Goal: Task Accomplishment & Management: Manage account settings

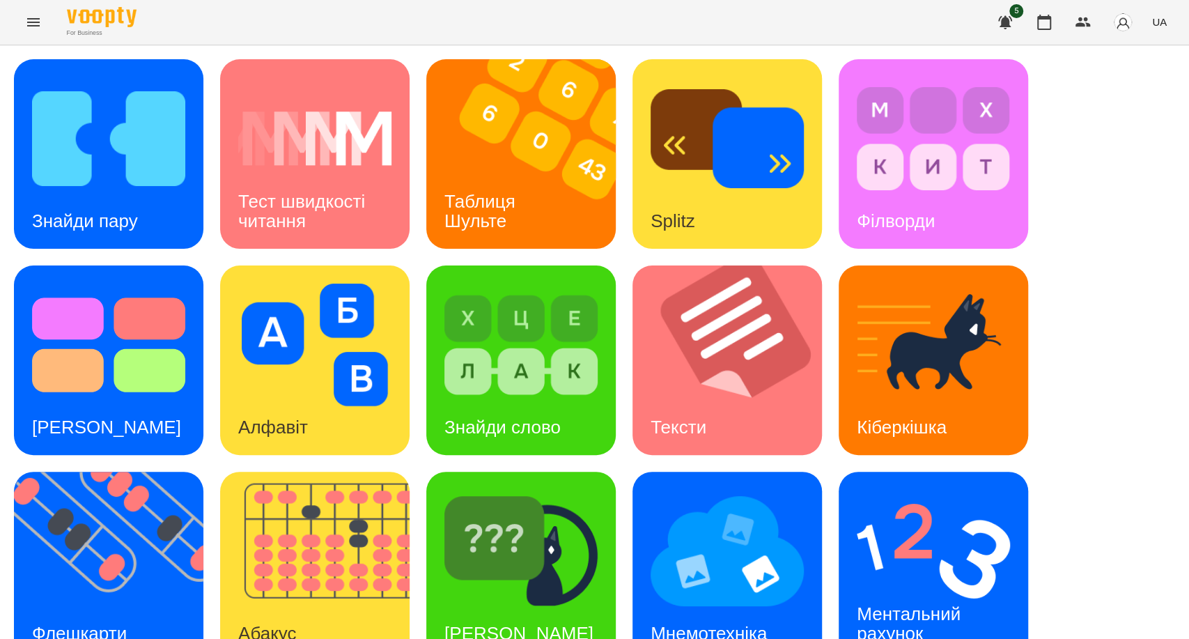
scroll to position [91, 0]
click at [570, 489] on img at bounding box center [520, 550] width 153 height 123
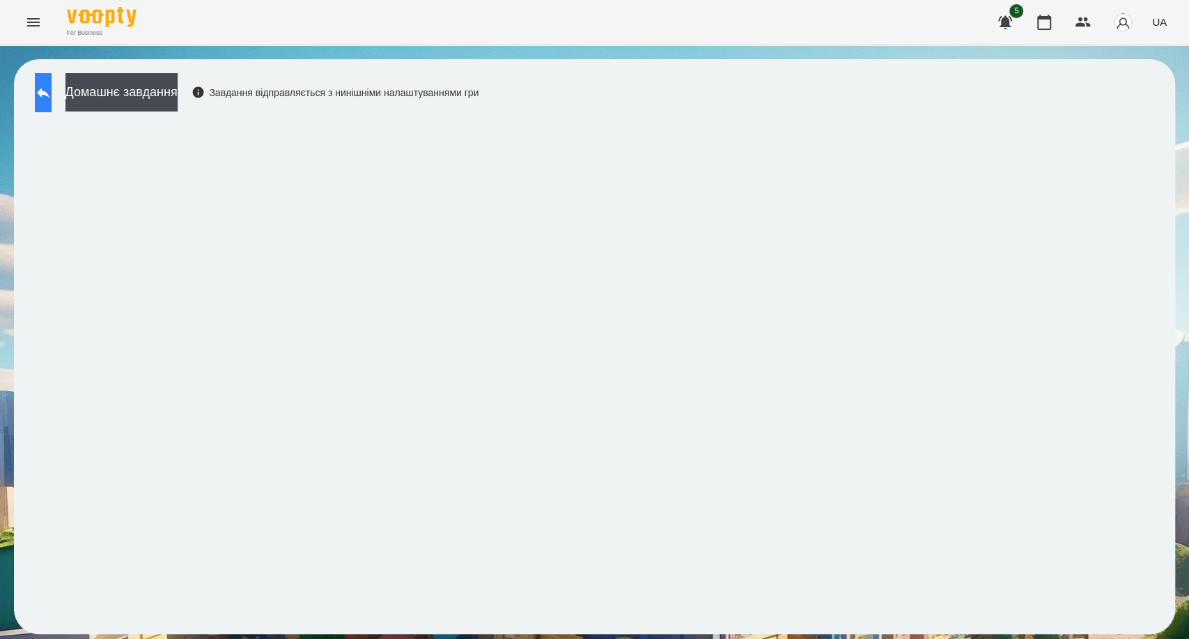
click at [52, 100] on icon at bounding box center [43, 92] width 17 height 17
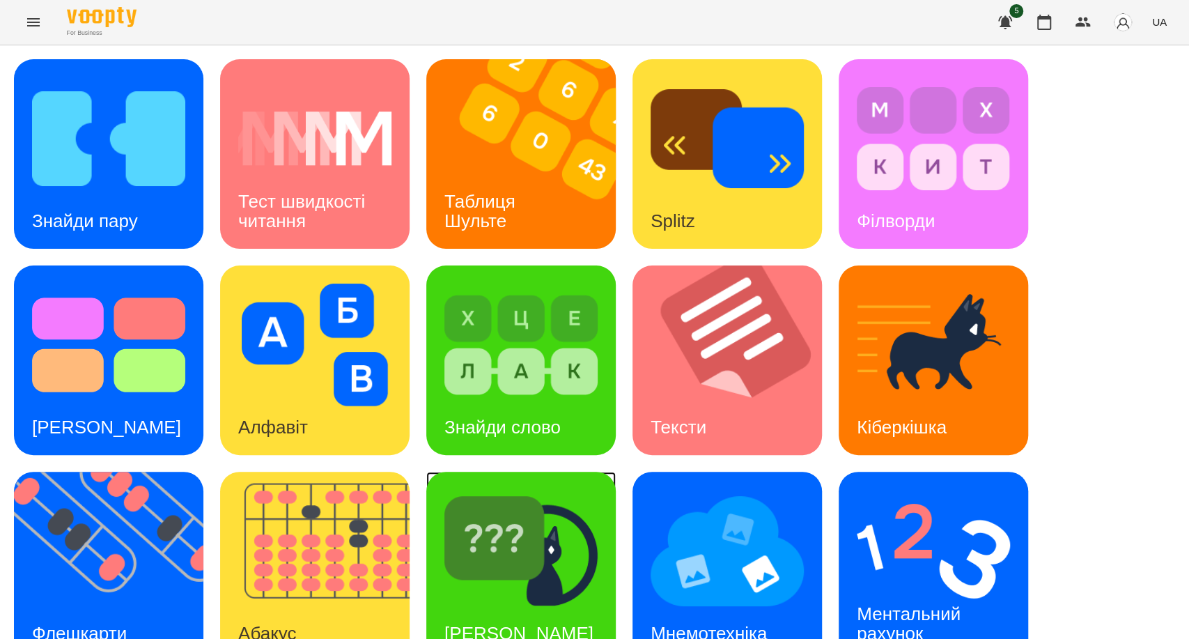
click at [545, 564] on img at bounding box center [520, 550] width 153 height 123
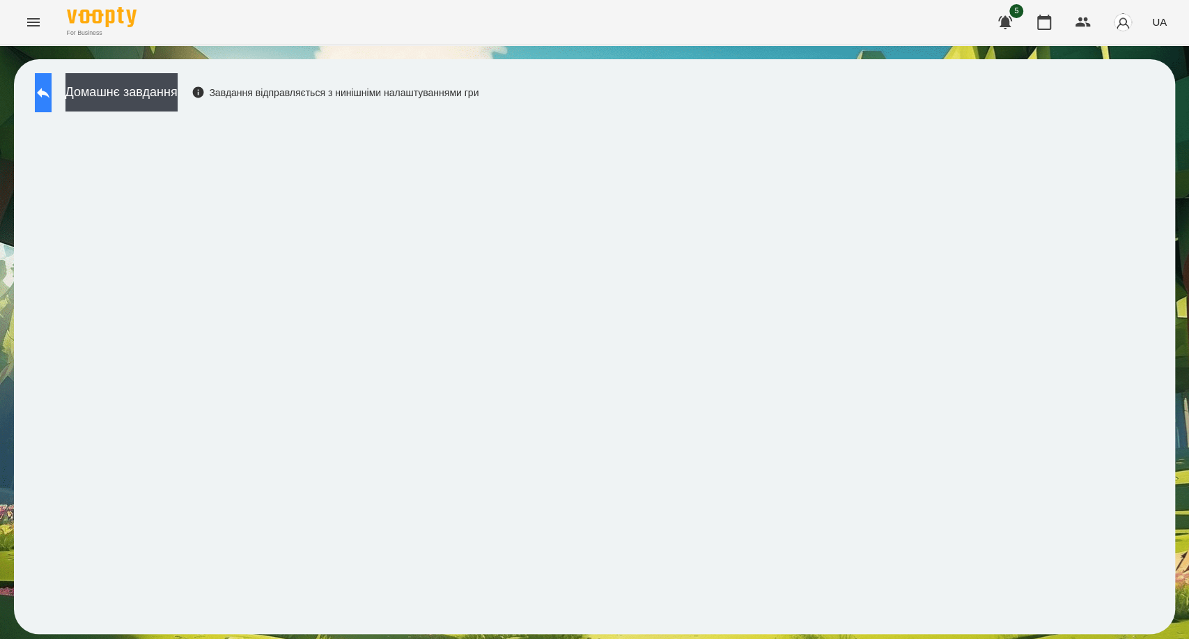
click at [52, 86] on icon at bounding box center [43, 92] width 17 height 17
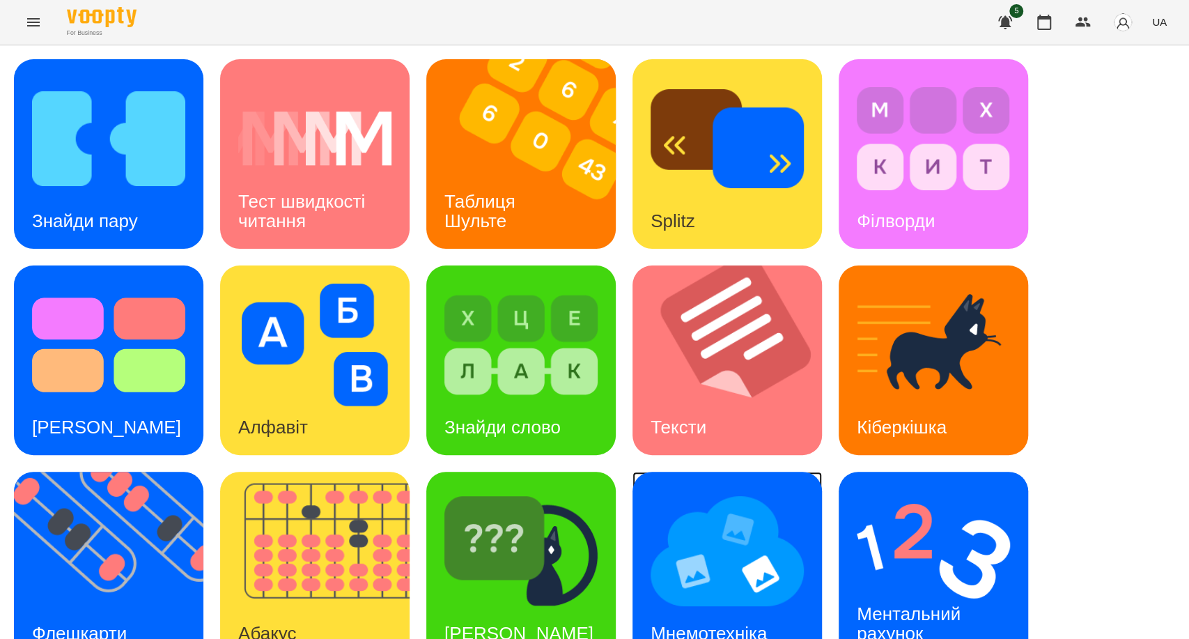
click at [714, 570] on img at bounding box center [726, 550] width 153 height 123
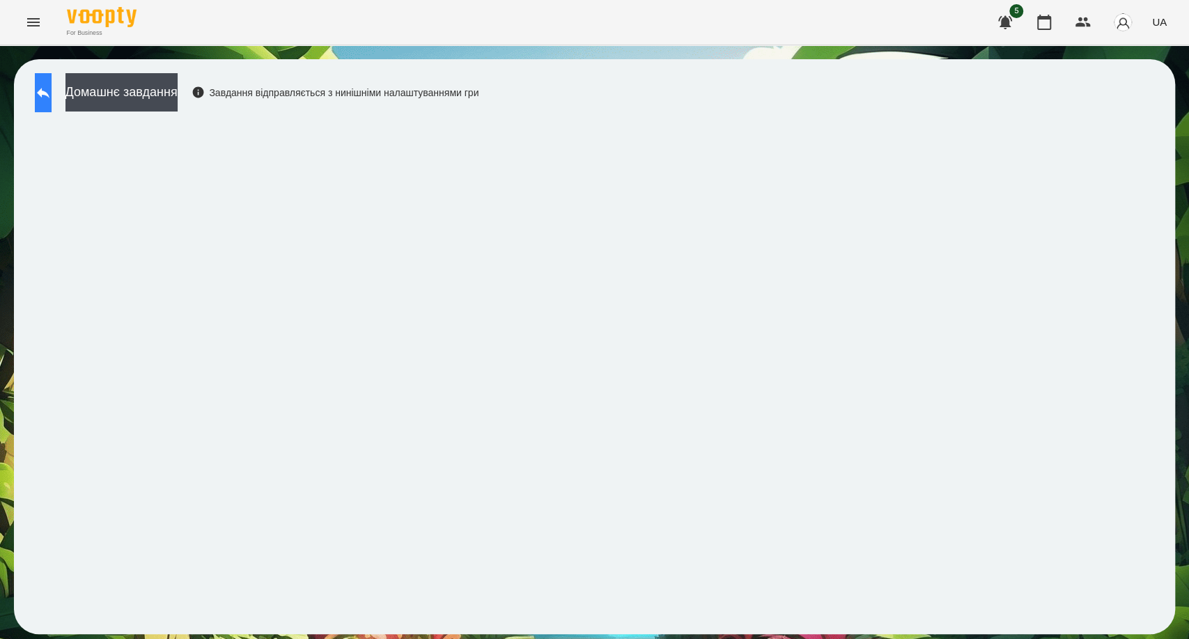
click at [52, 103] on button at bounding box center [43, 92] width 17 height 39
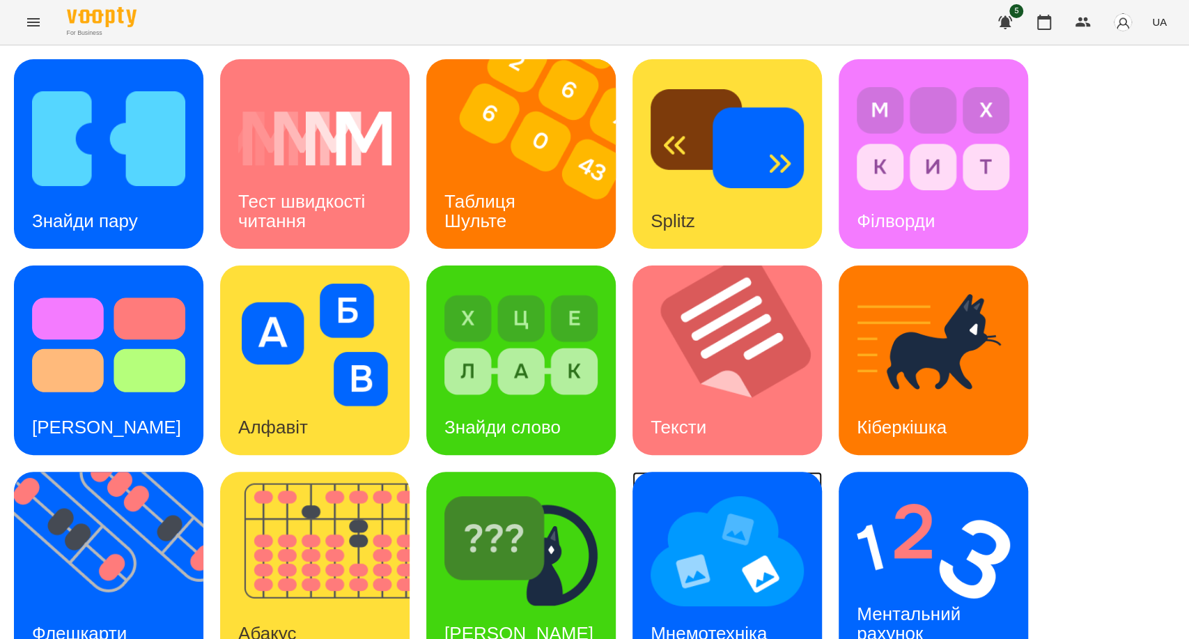
click at [716, 551] on img at bounding box center [726, 550] width 153 height 123
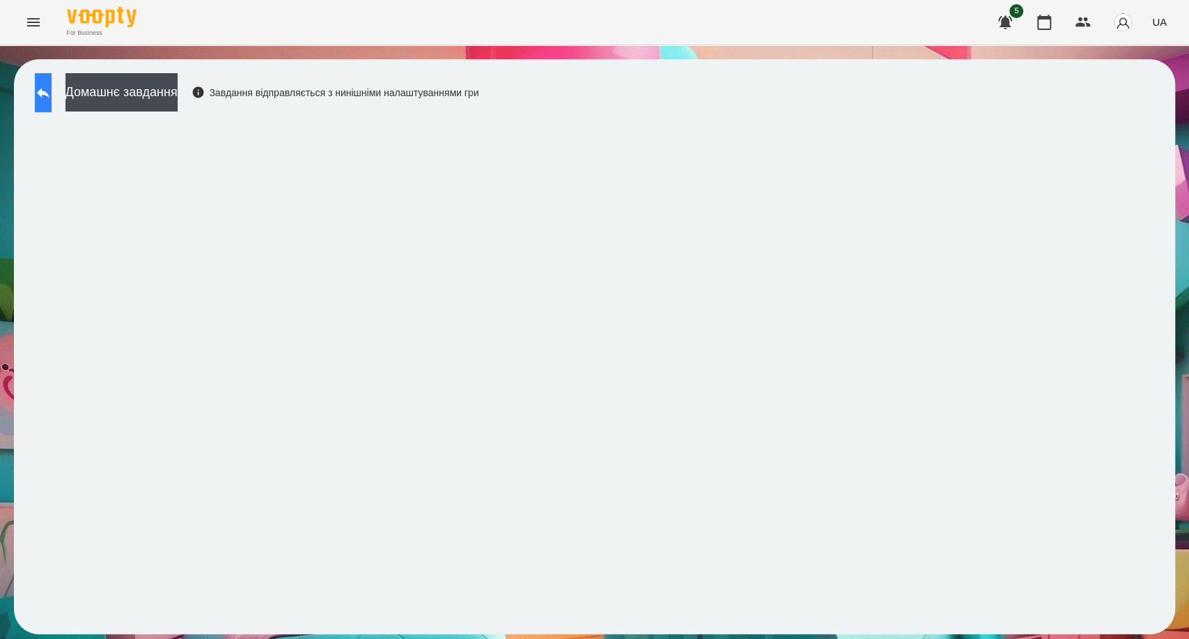
click at [52, 96] on button at bounding box center [43, 92] width 17 height 39
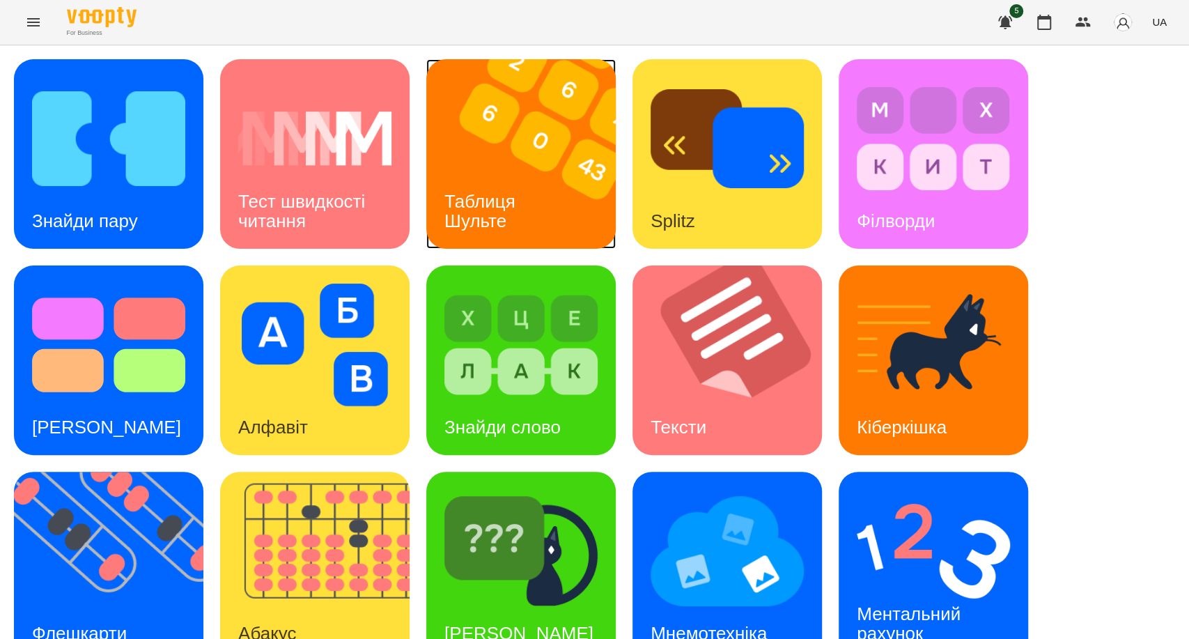
click at [483, 174] on div "Таблиця Шульте" at bounding box center [482, 211] width 112 height 75
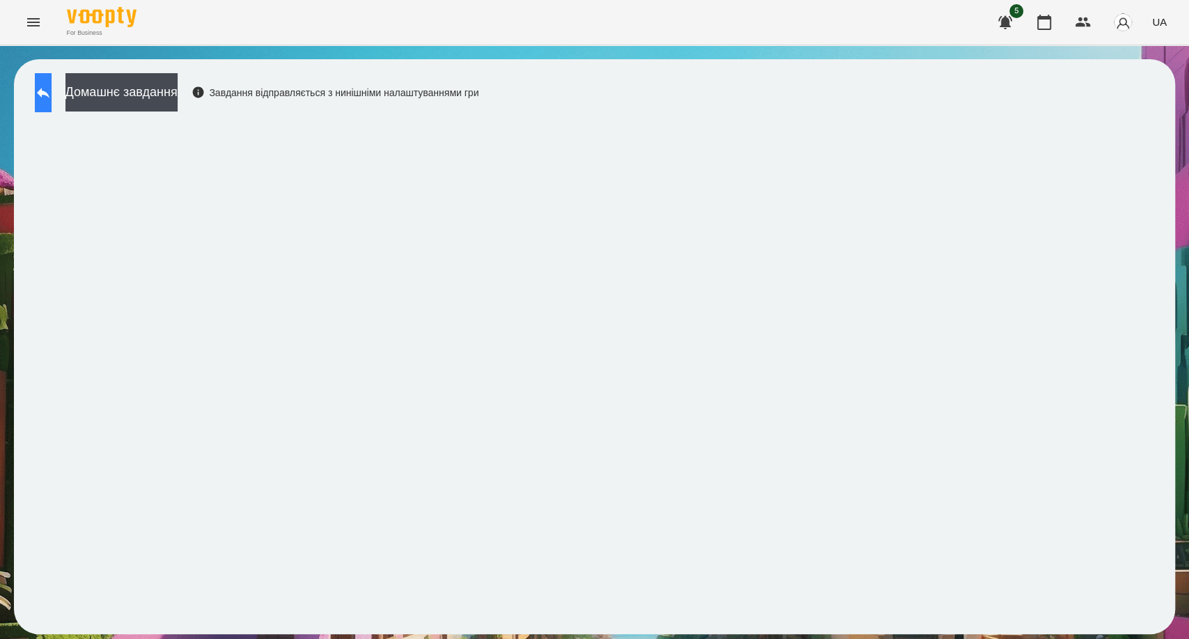
click at [52, 95] on icon at bounding box center [43, 92] width 17 height 17
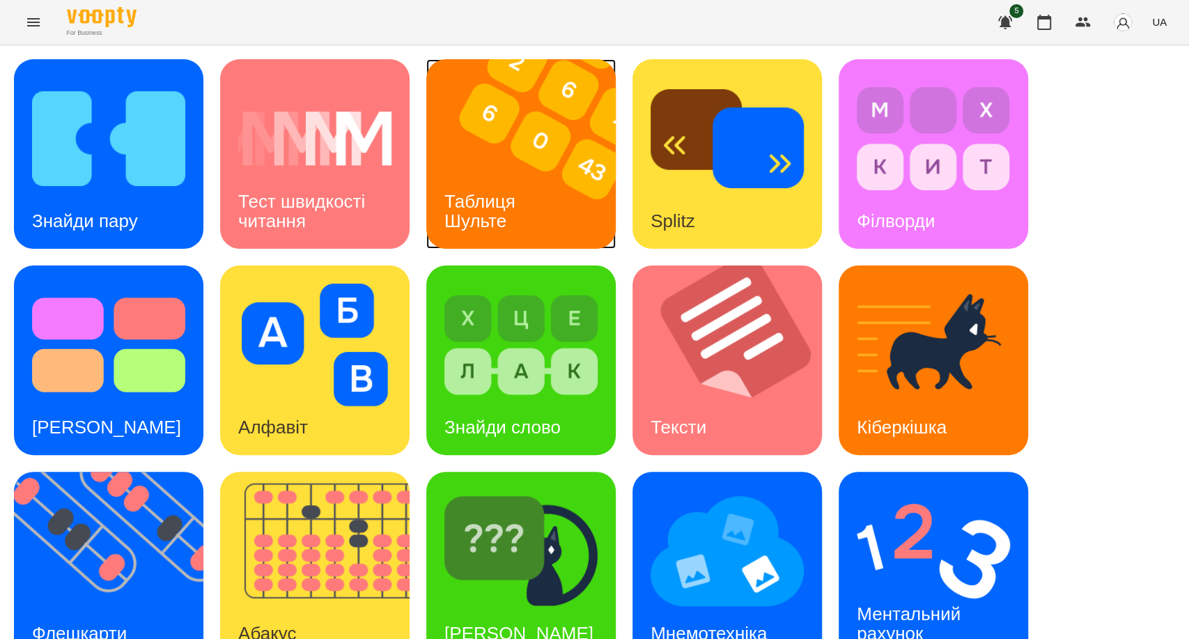
click at [489, 186] on div "Таблиця Шульте" at bounding box center [482, 211] width 112 height 75
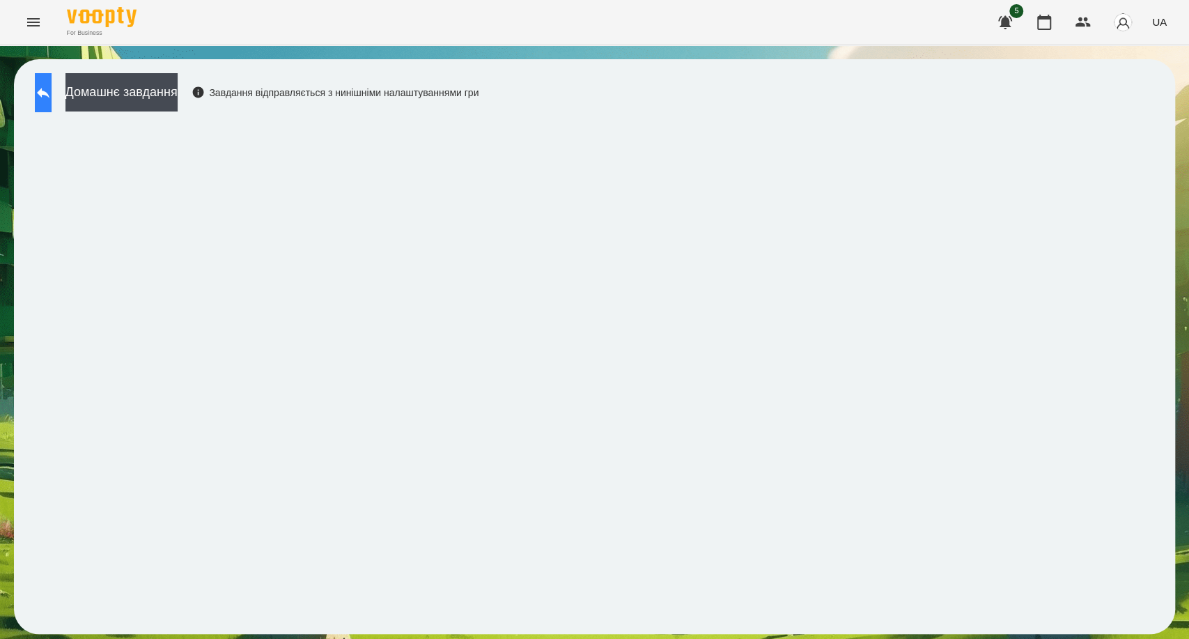
click at [47, 95] on button at bounding box center [43, 92] width 17 height 39
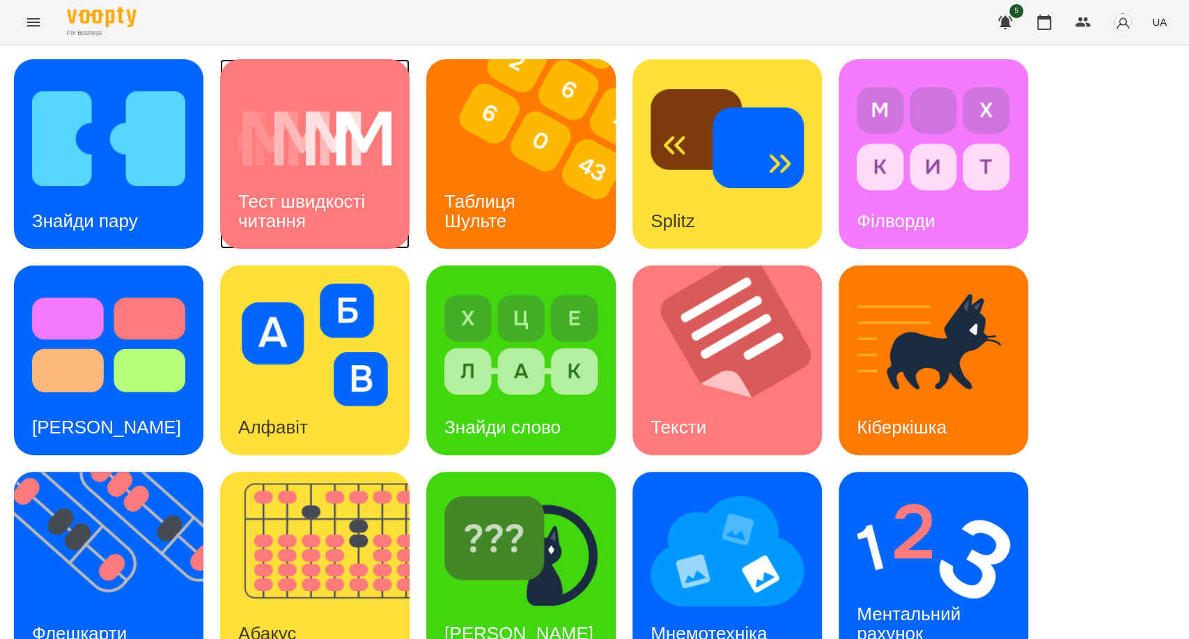
click at [323, 199] on h3 "Тест швидкості читання" at bounding box center [304, 211] width 132 height 40
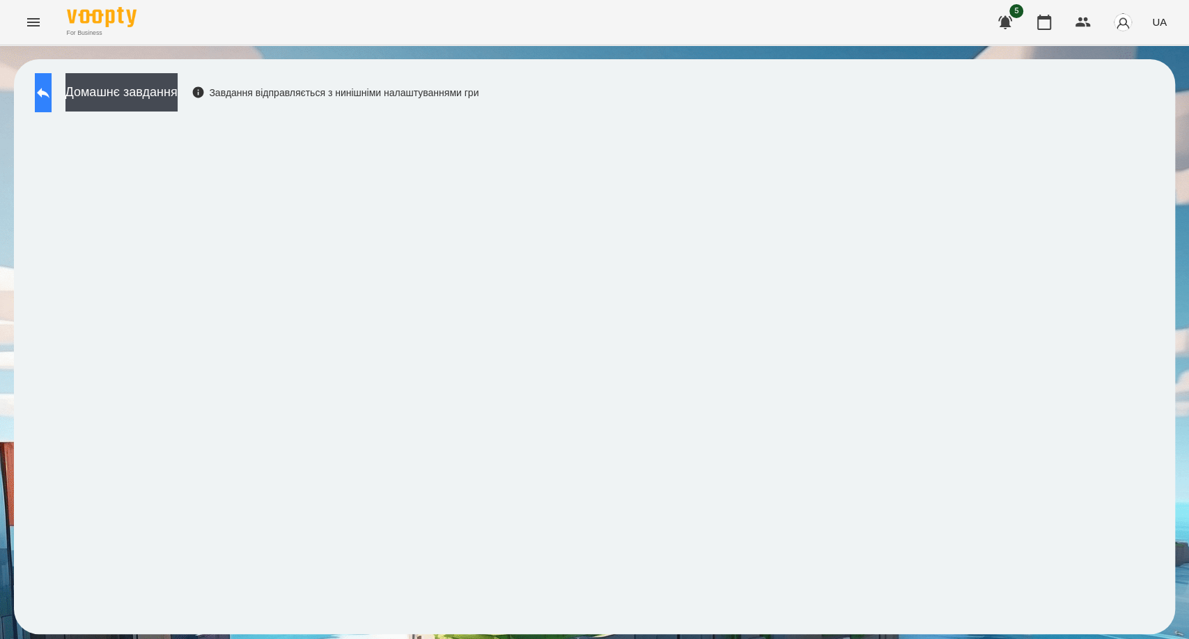
click at [45, 95] on button at bounding box center [43, 92] width 17 height 39
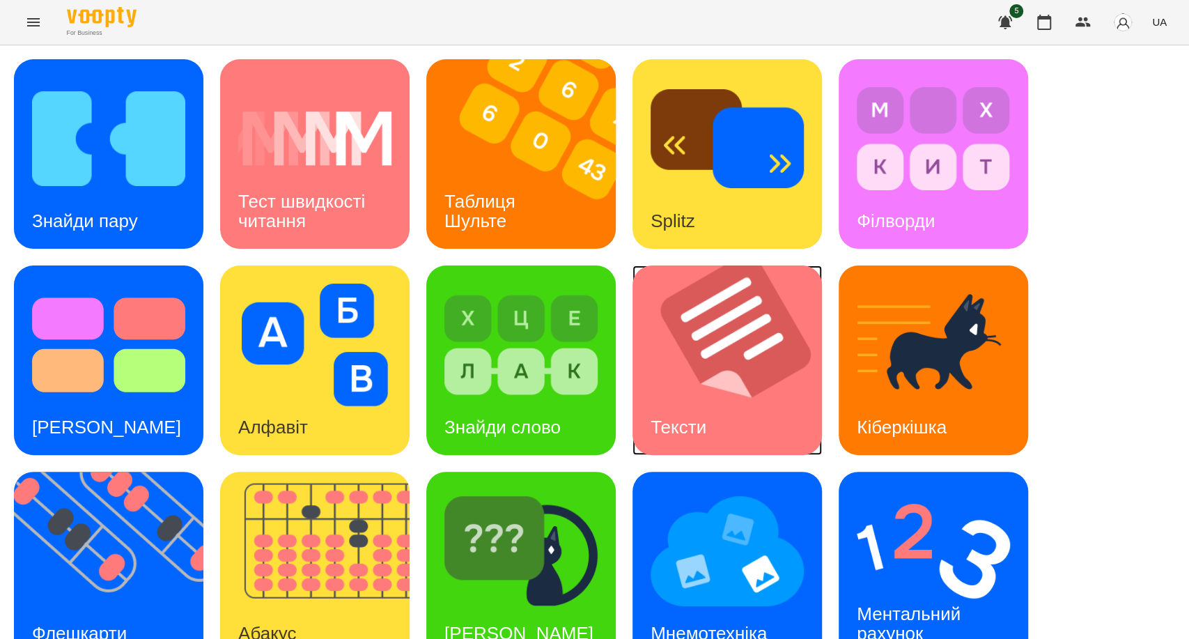
click at [710, 372] on img at bounding box center [735, 359] width 207 height 189
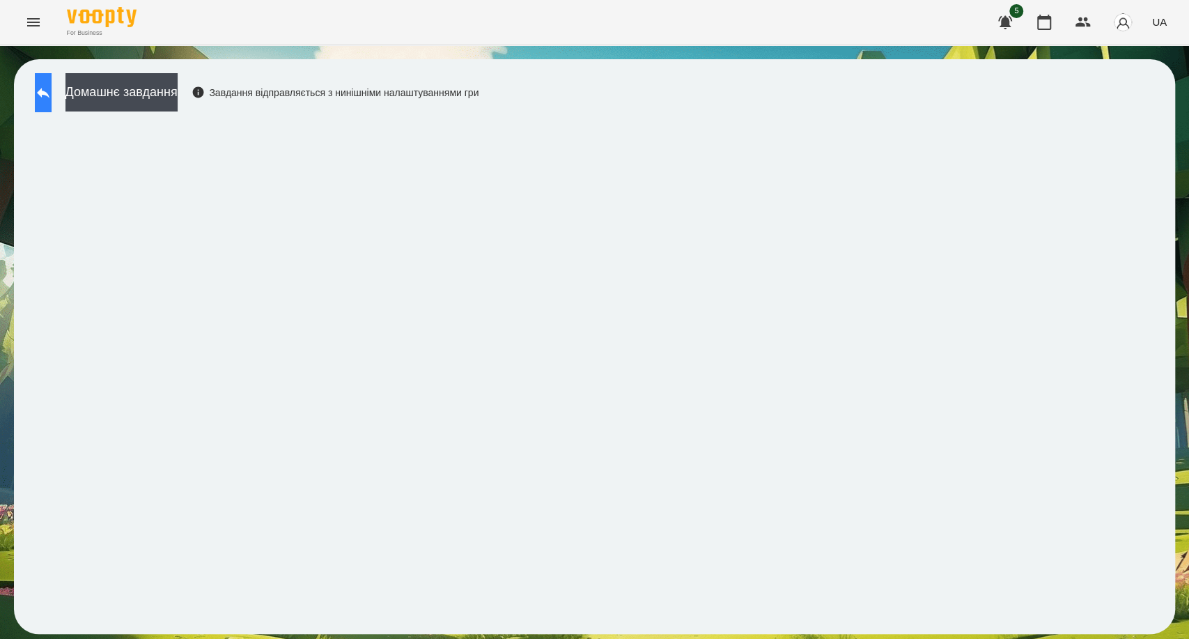
click at [52, 93] on icon at bounding box center [43, 92] width 17 height 17
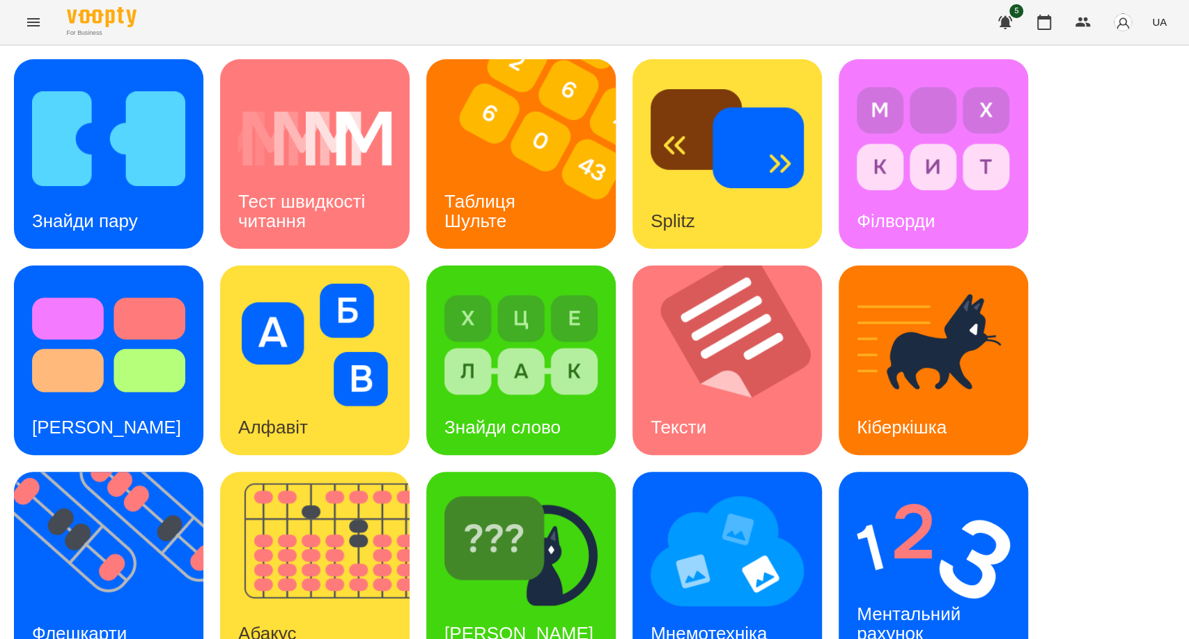
click at [31, 22] on icon "Menu" at bounding box center [33, 22] width 13 height 8
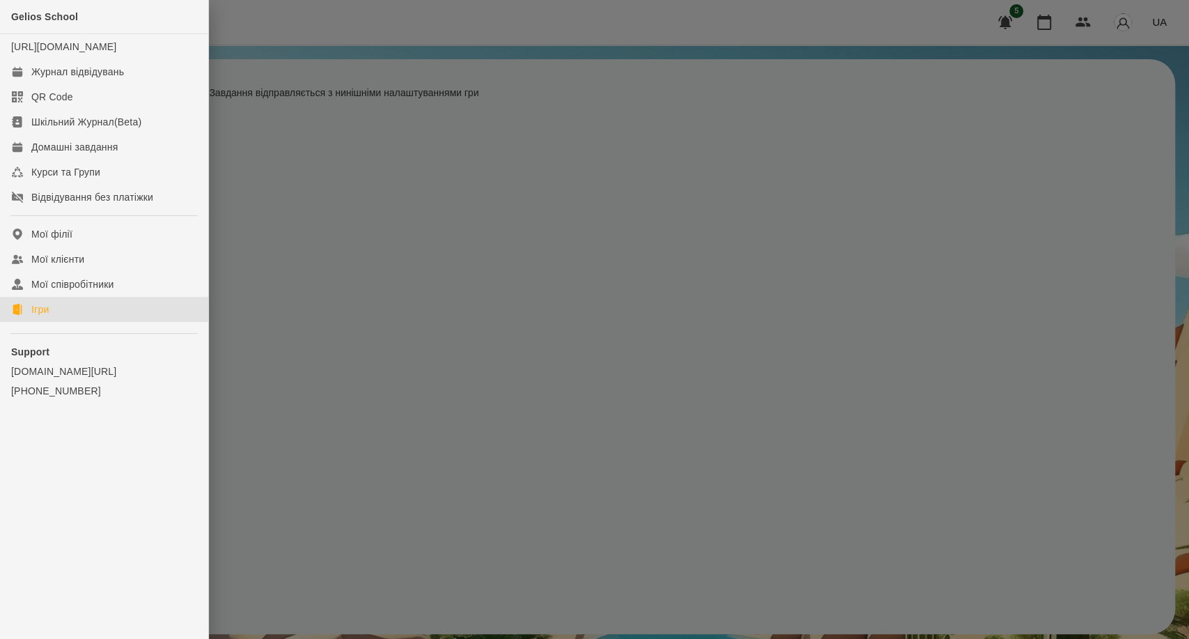
click at [219, 159] on div at bounding box center [594, 319] width 1189 height 639
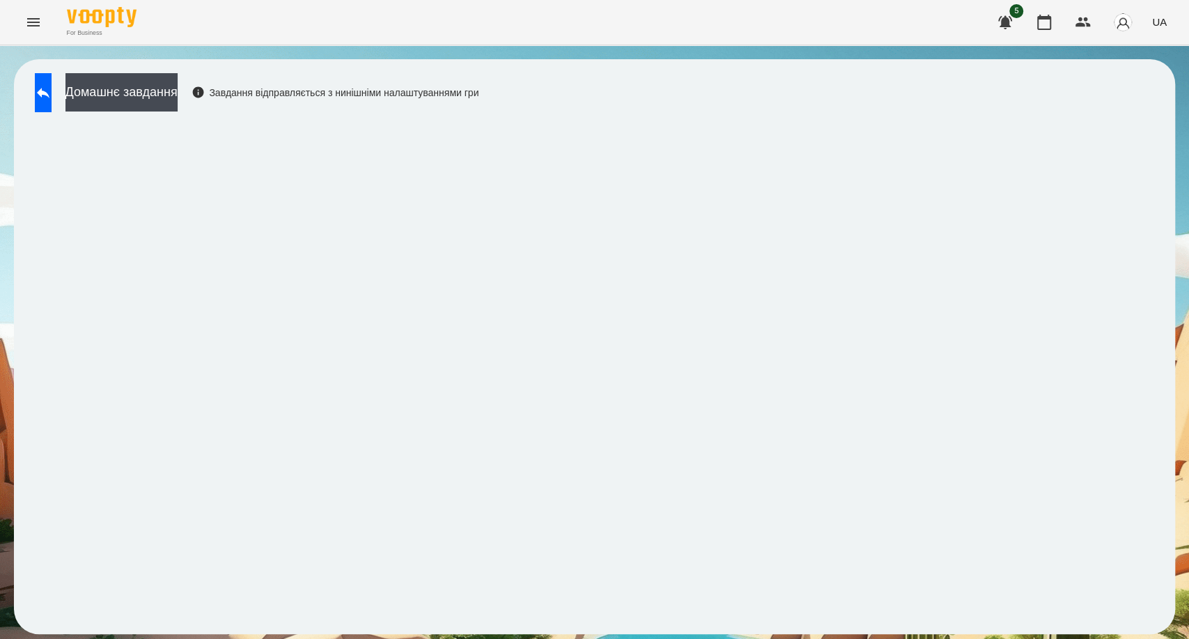
drag, startPoint x: 17, startPoint y: 1, endPoint x: 431, endPoint y: 25, distance: 415.0
click at [431, 25] on div "For Business 5 UA" at bounding box center [594, 22] width 1189 height 45
click at [49, 90] on icon at bounding box center [43, 92] width 17 height 17
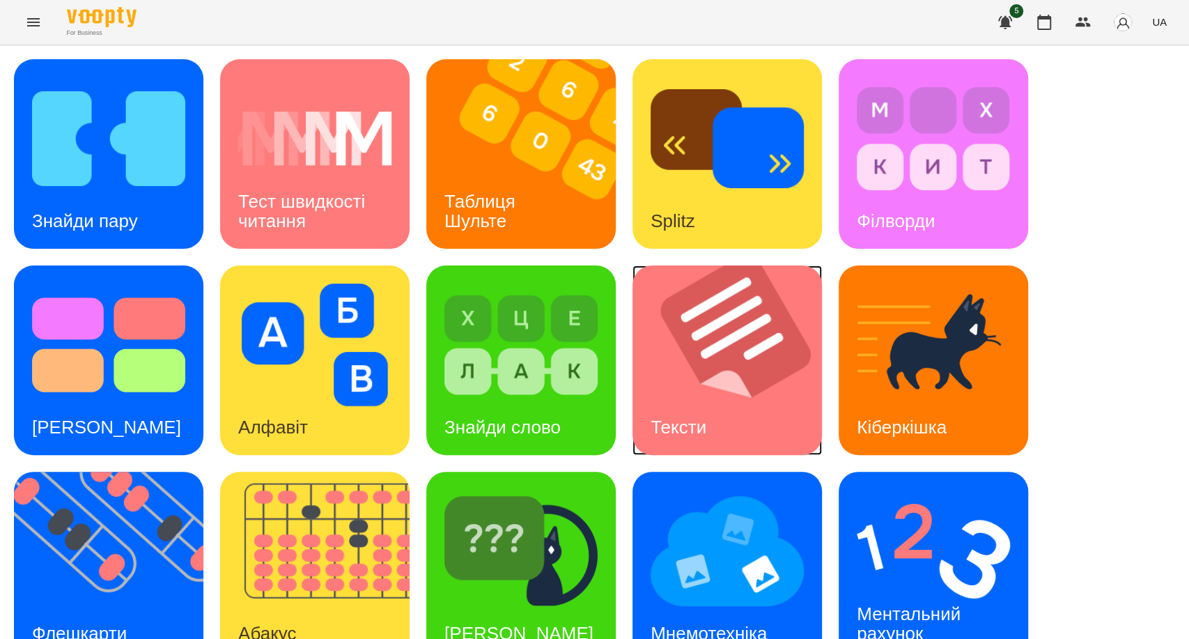
click at [700, 387] on img at bounding box center [735, 359] width 207 height 189
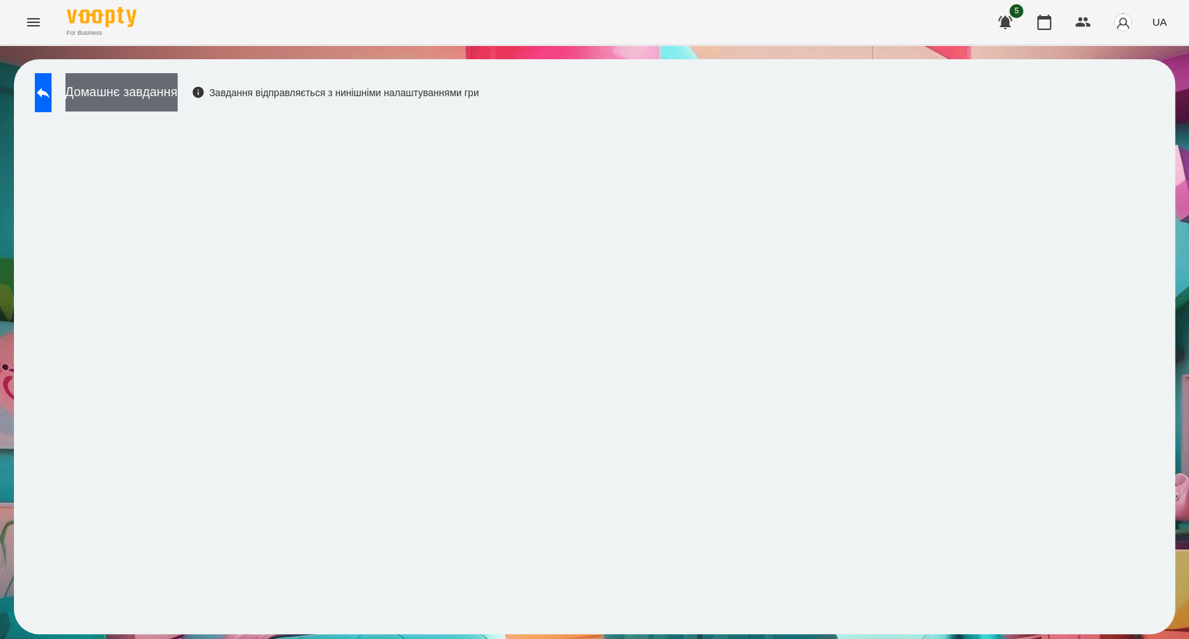
click at [128, 99] on button "Домашнє завдання" at bounding box center [121, 92] width 112 height 38
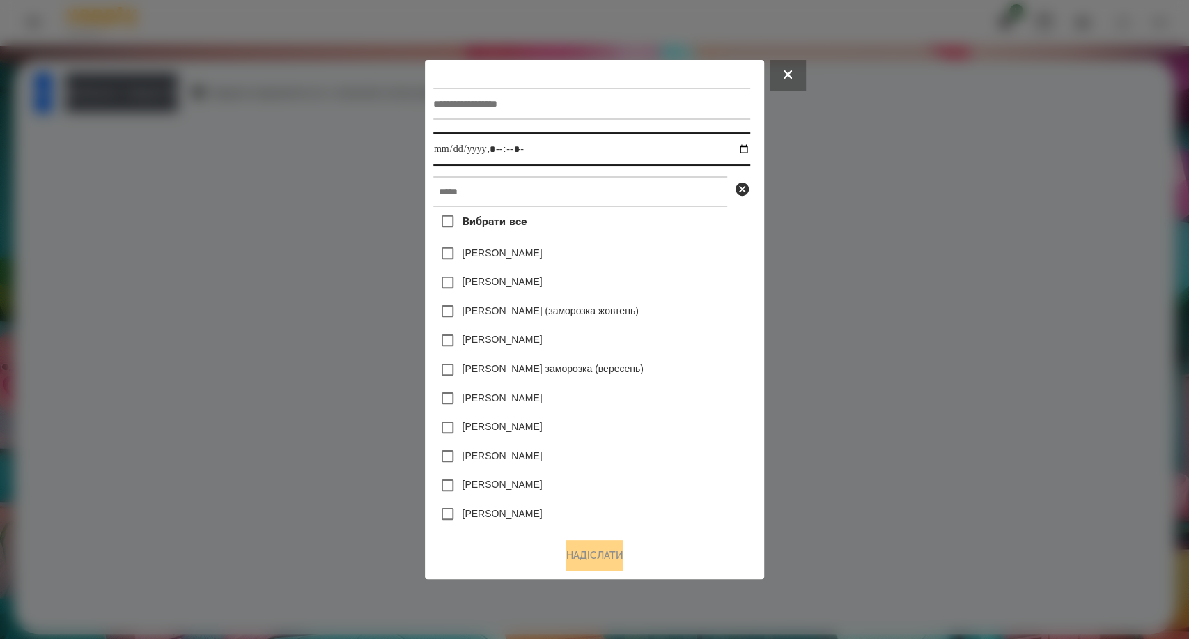
click at [746, 150] on input "datetime-local" at bounding box center [591, 148] width 317 height 33
type input "**********"
click at [675, 304] on div "[PERSON_NAME] (заморозка жовтень)" at bounding box center [591, 311] width 317 height 29
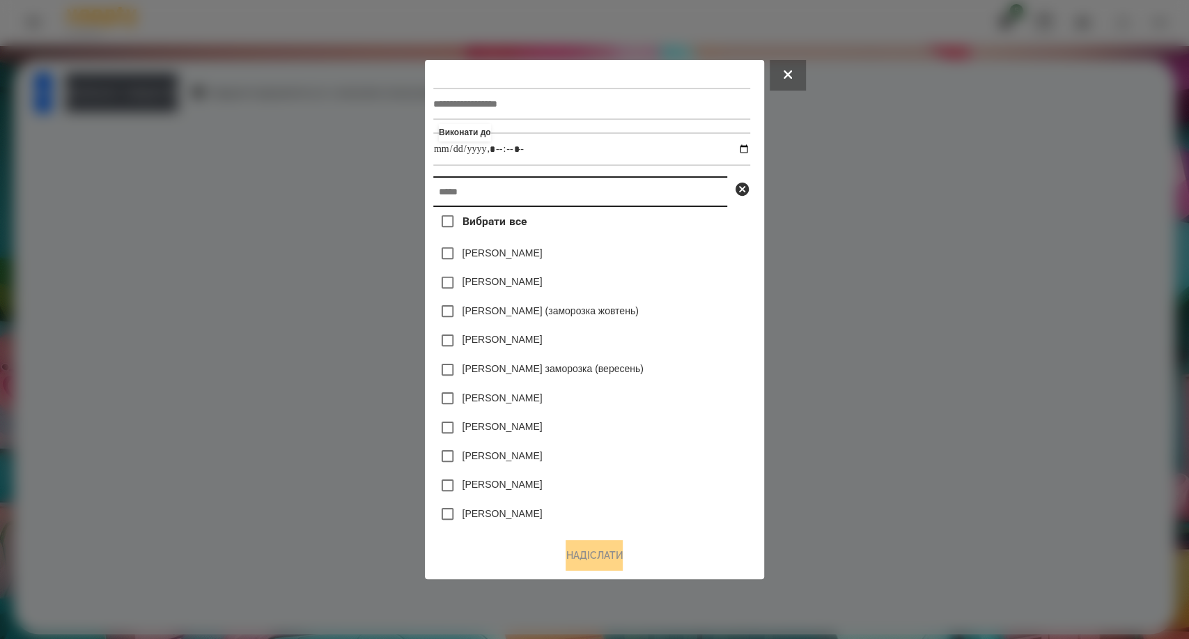
click at [464, 195] on input "text" at bounding box center [580, 191] width 294 height 31
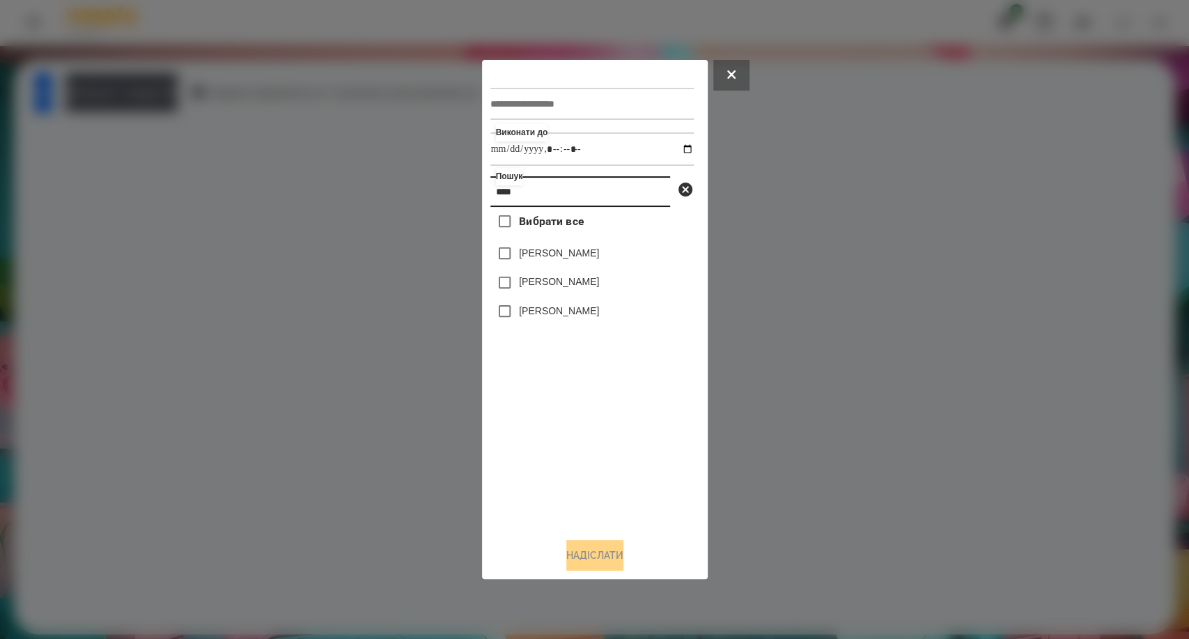
type input "****"
click at [577, 553] on button "Надіслати" at bounding box center [594, 555] width 57 height 31
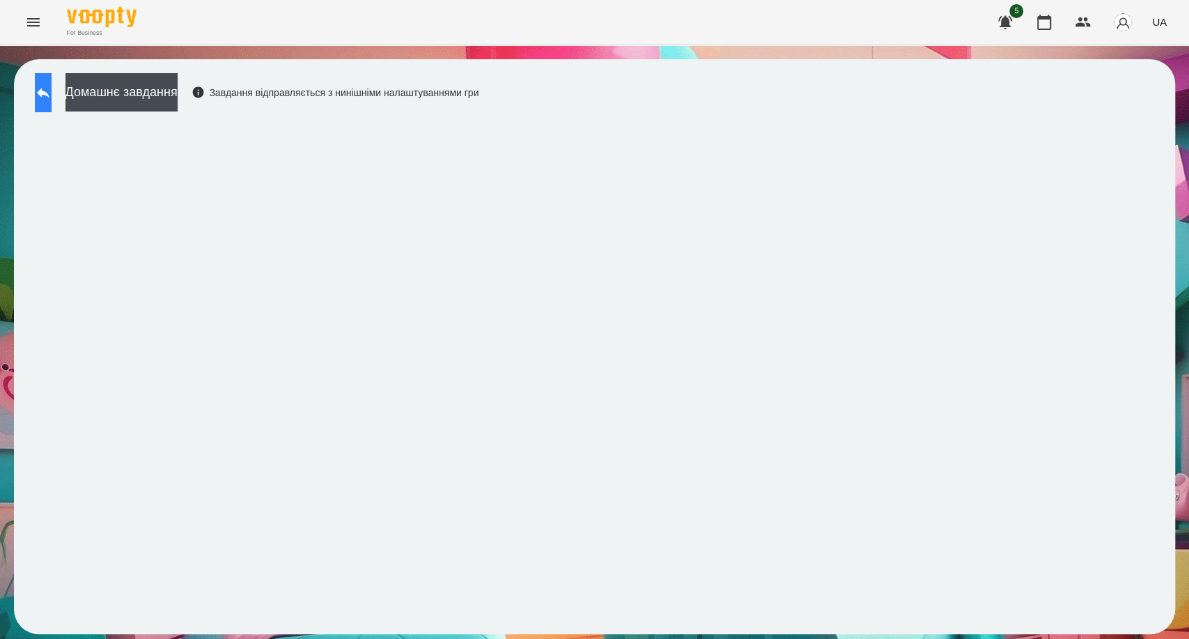
click at [52, 100] on icon at bounding box center [43, 92] width 17 height 17
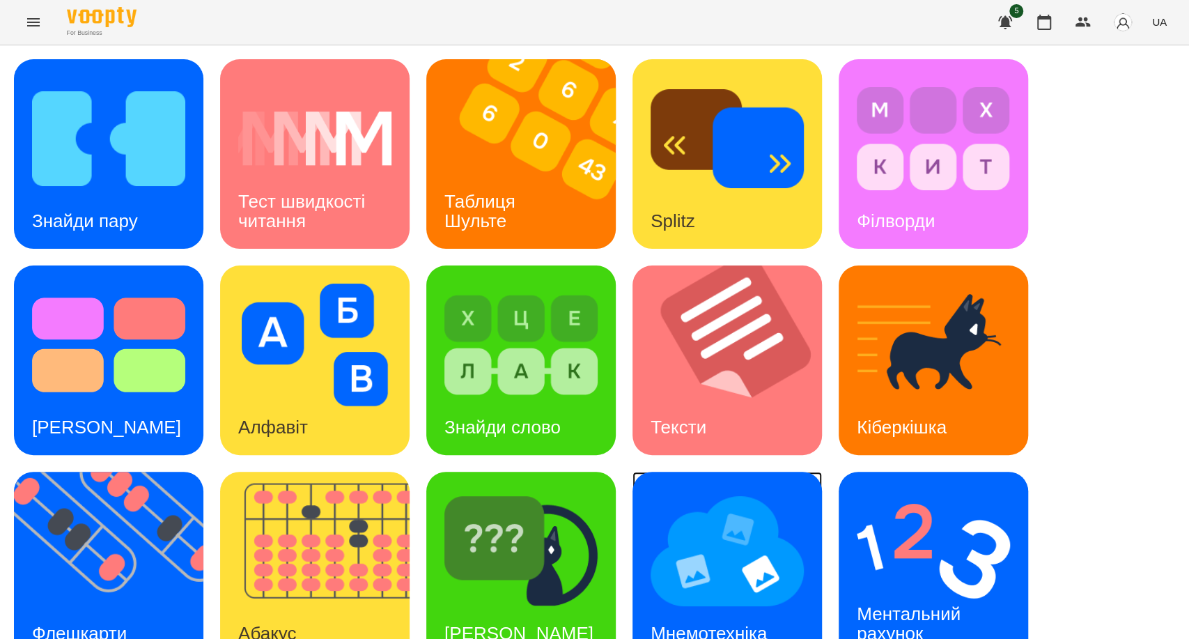
click at [725, 575] on img at bounding box center [726, 550] width 153 height 123
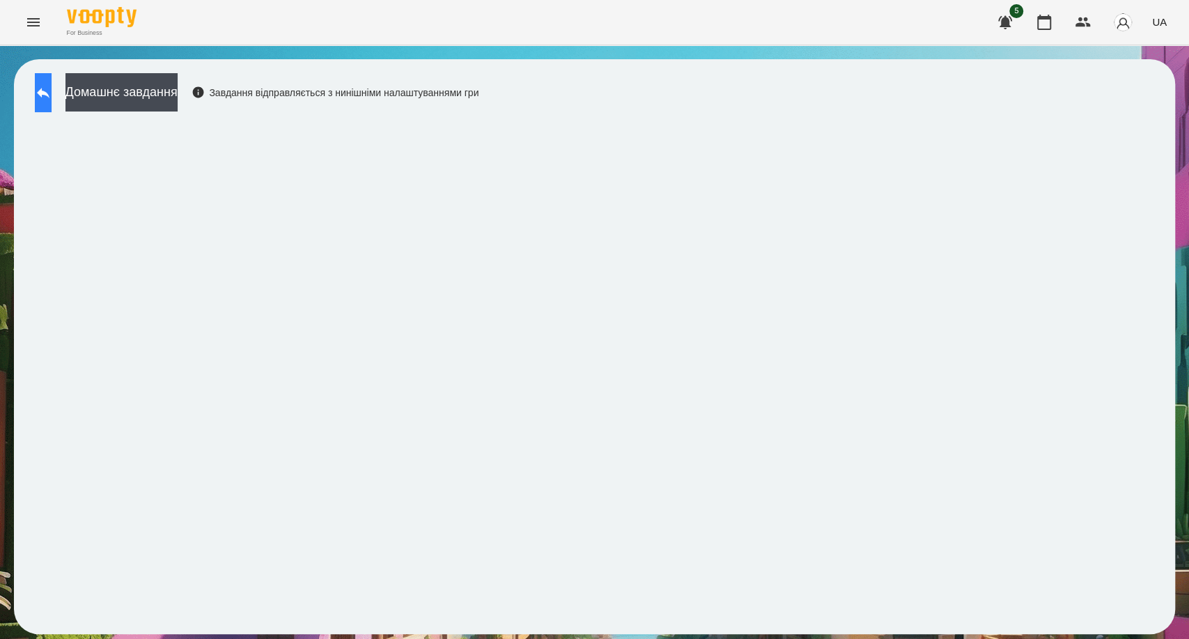
click at [52, 96] on icon at bounding box center [43, 92] width 17 height 17
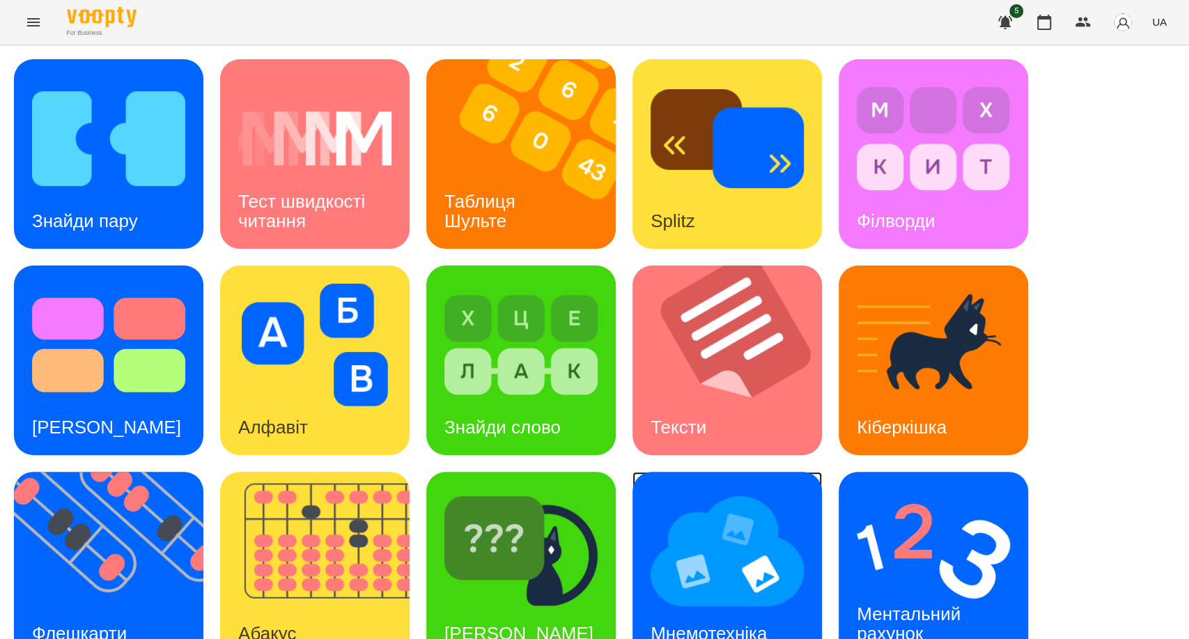
click at [707, 616] on div "Мнемотехніка" at bounding box center [708, 633] width 152 height 55
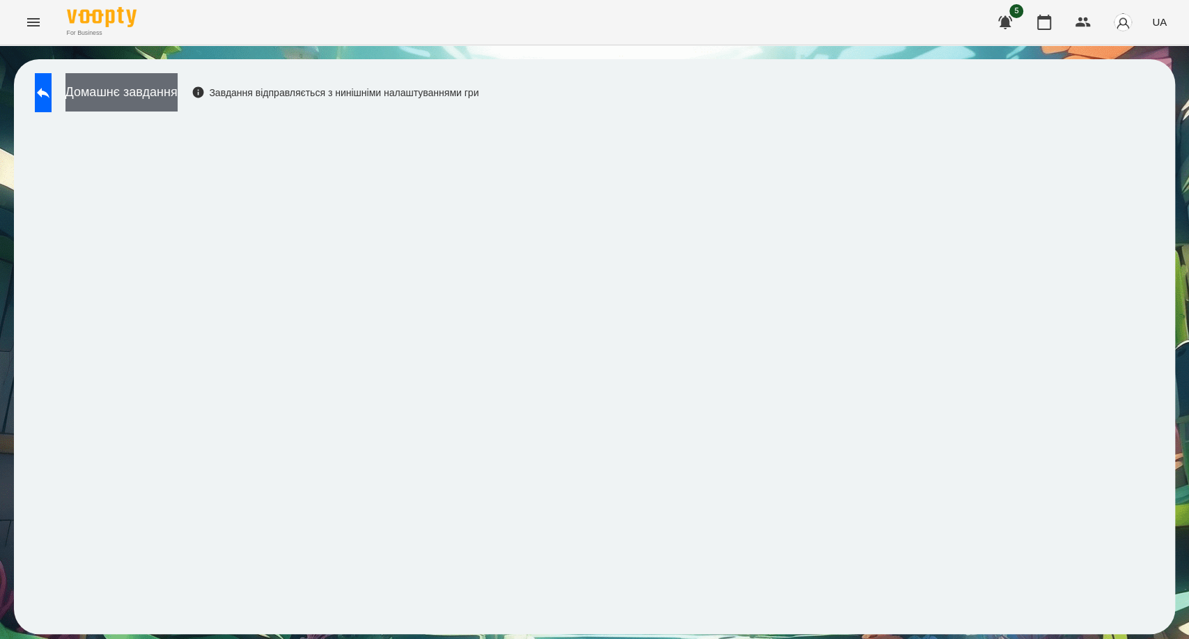
click at [158, 97] on button "Домашнє завдання" at bounding box center [121, 92] width 112 height 38
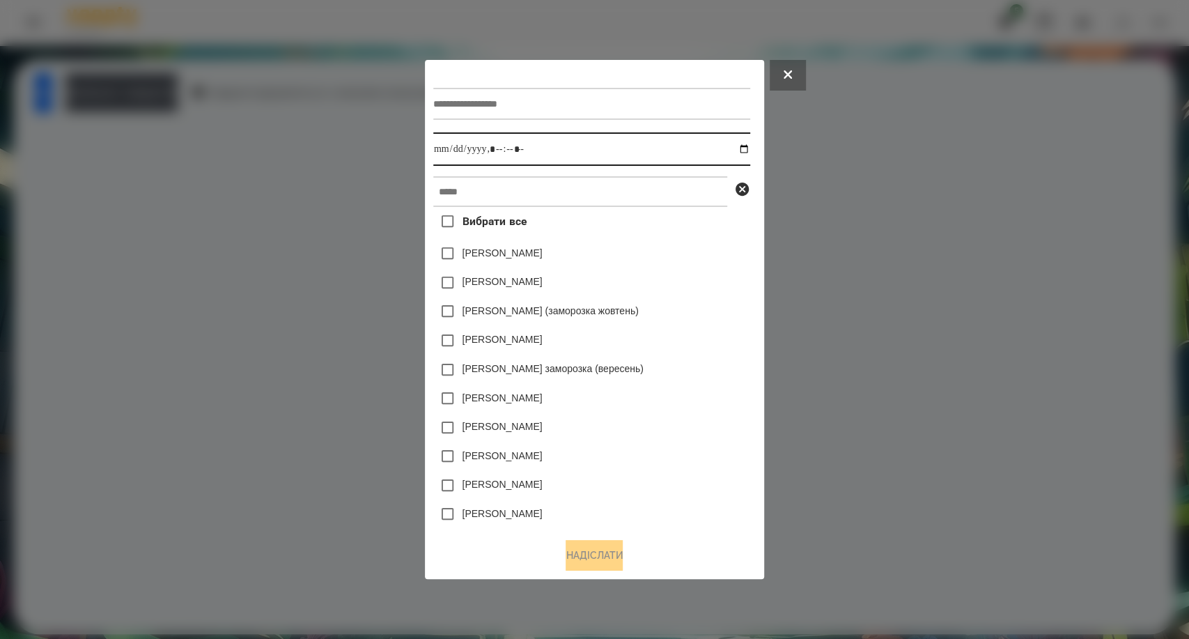
click at [603, 156] on input "datetime-local" at bounding box center [591, 148] width 317 height 33
click at [746, 150] on input "datetime-local" at bounding box center [591, 148] width 317 height 33
type input "**********"
click at [641, 492] on div "[PERSON_NAME]" at bounding box center [591, 485] width 317 height 29
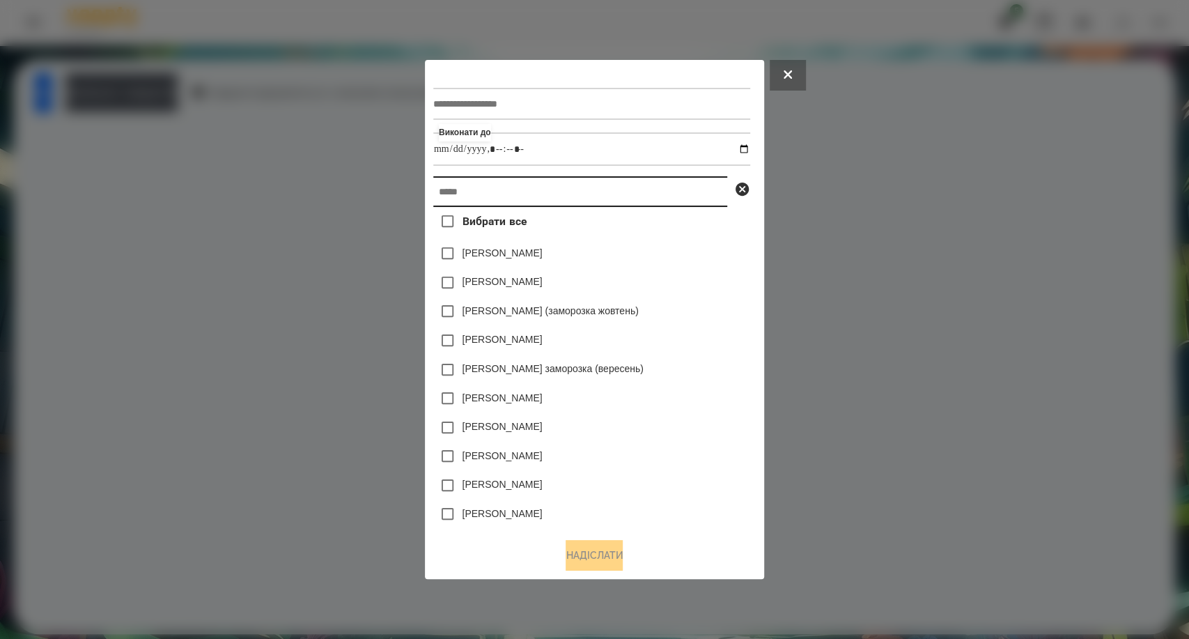
click at [468, 189] on input "text" at bounding box center [580, 191] width 294 height 31
click at [462, 196] on input "text" at bounding box center [580, 191] width 294 height 31
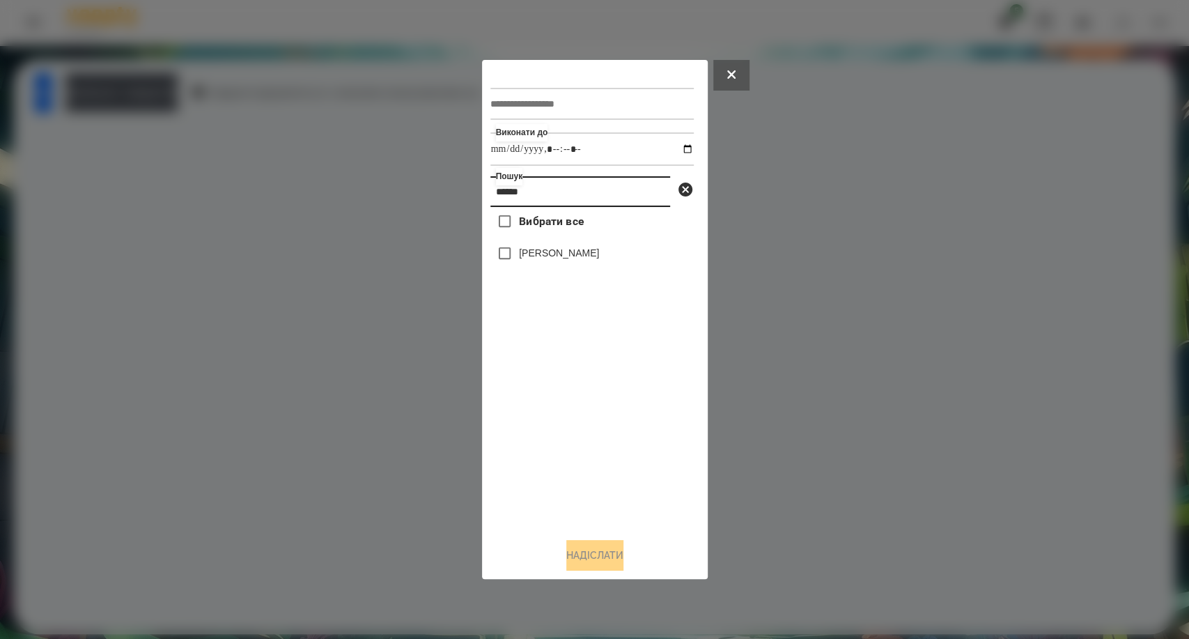
type input "******"
click at [580, 564] on button "Надіслати" at bounding box center [594, 555] width 57 height 31
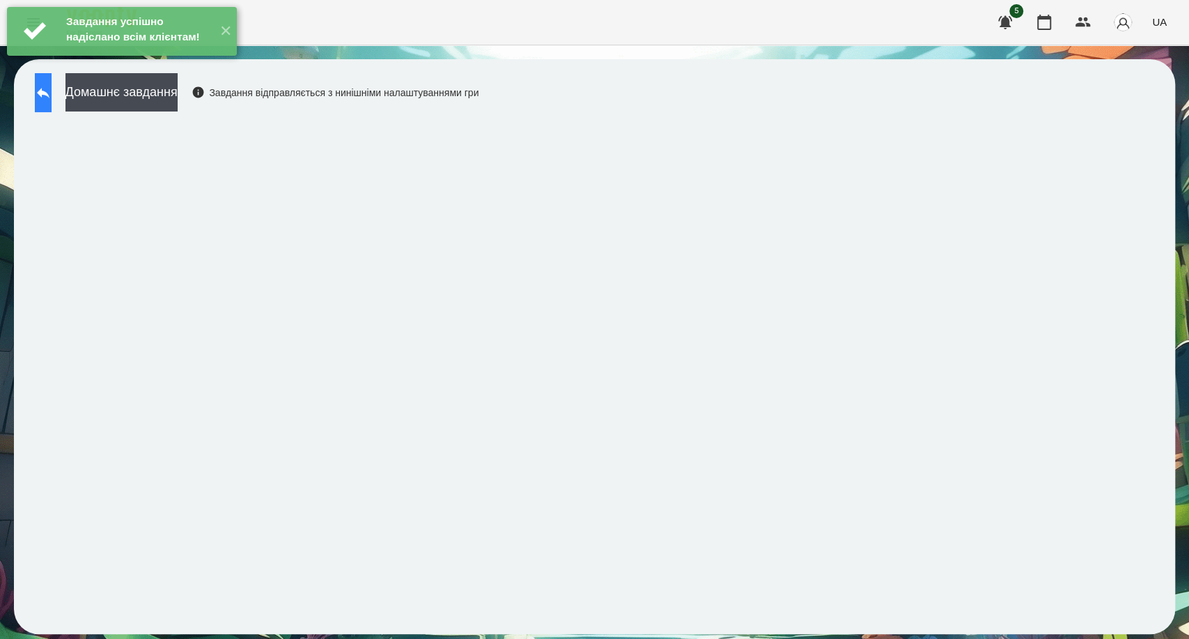
click at [52, 102] on button at bounding box center [43, 92] width 17 height 39
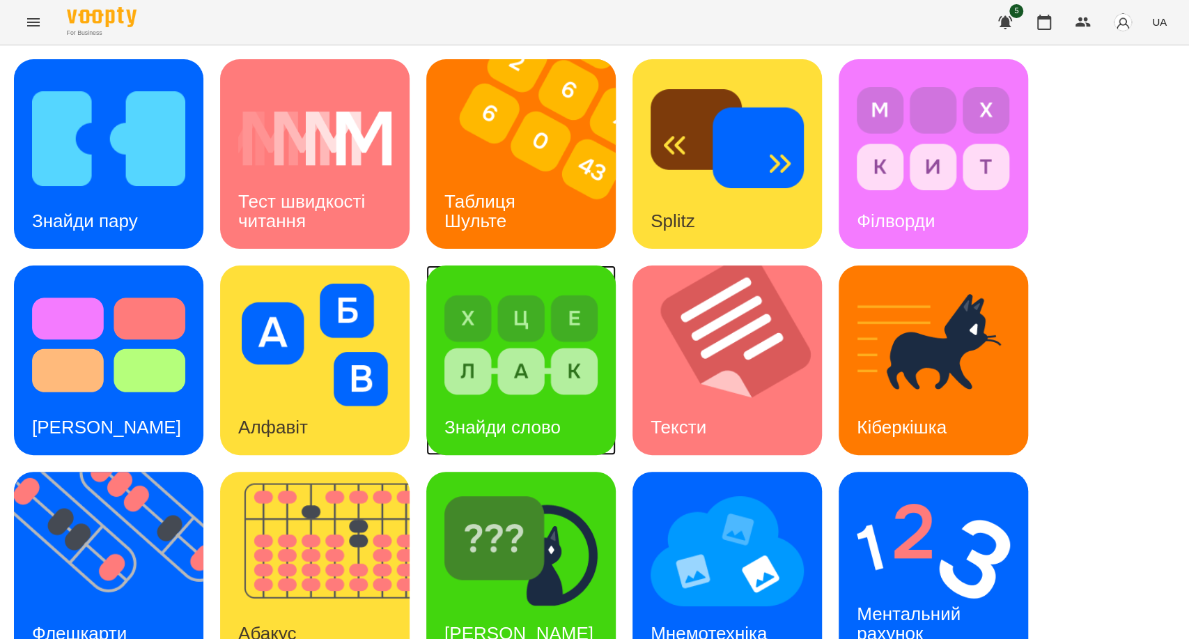
click at [566, 378] on img at bounding box center [520, 344] width 153 height 123
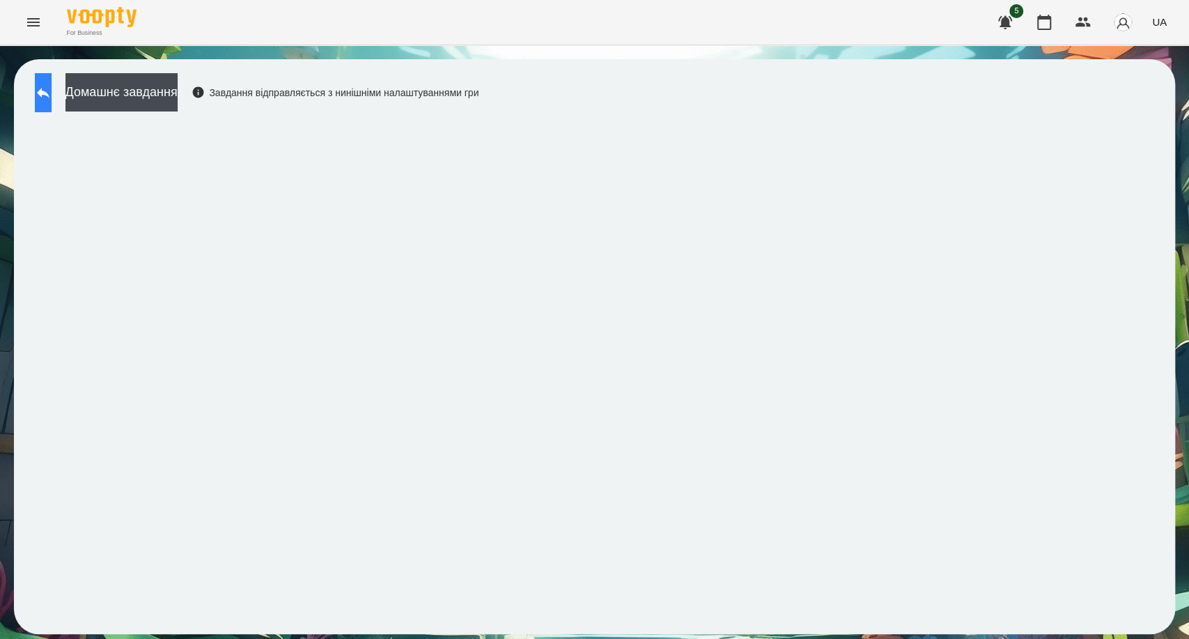
click at [52, 102] on button at bounding box center [43, 92] width 17 height 39
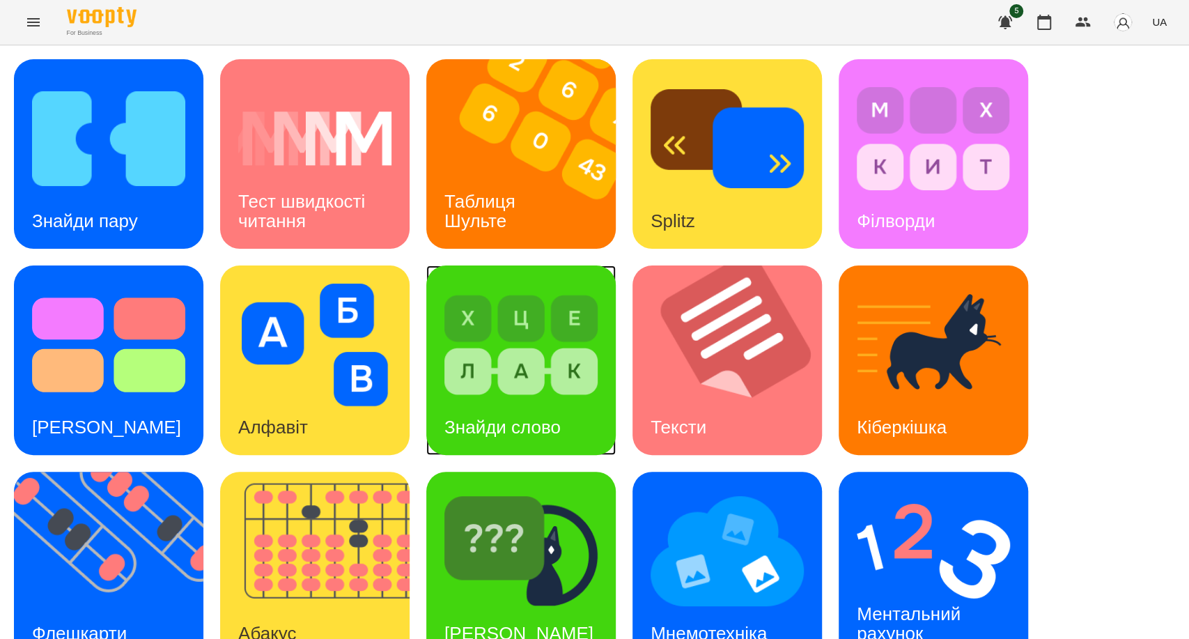
click at [535, 330] on img at bounding box center [520, 344] width 153 height 123
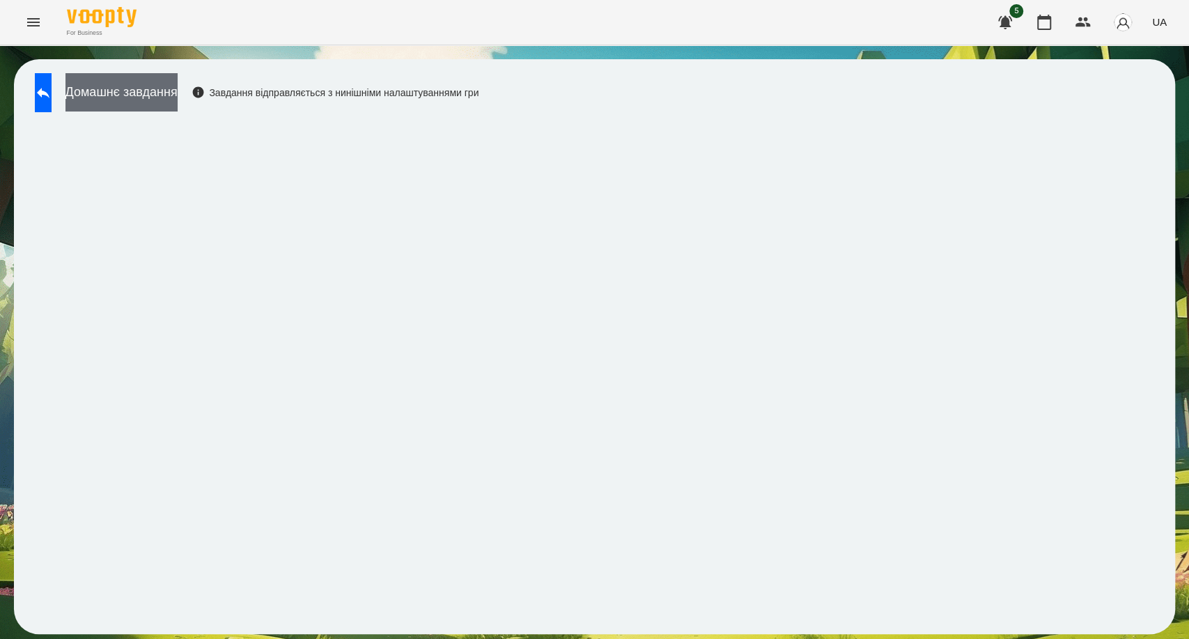
click at [152, 95] on button "Домашнє завдання" at bounding box center [121, 92] width 112 height 38
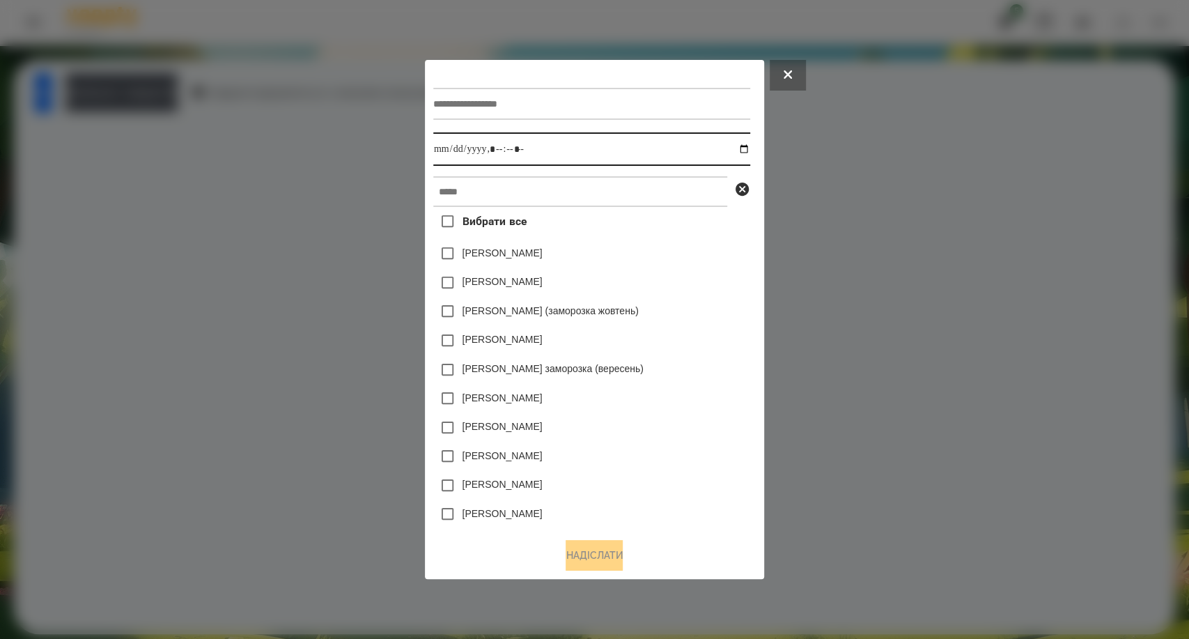
click at [524, 143] on input "datetime-local" at bounding box center [591, 148] width 317 height 33
click at [746, 151] on input "datetime-local" at bounding box center [591, 148] width 317 height 33
type input "**********"
click at [707, 308] on div "[PERSON_NAME] (заморозка жовтень)" at bounding box center [591, 311] width 317 height 29
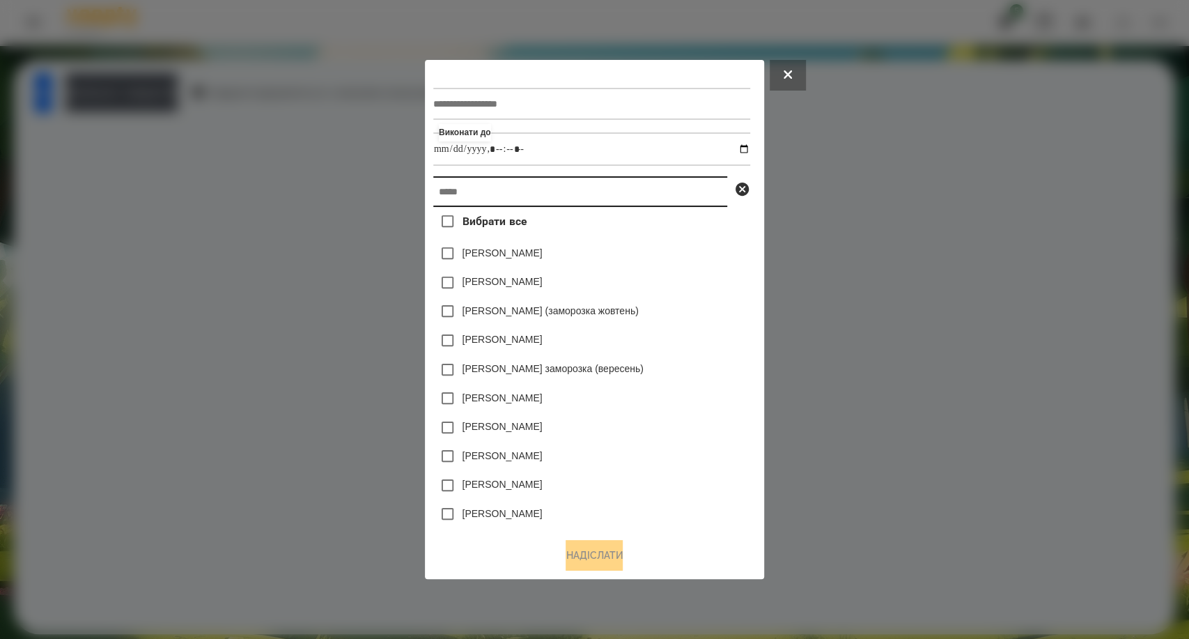
click at [457, 196] on input "text" at bounding box center [580, 191] width 294 height 31
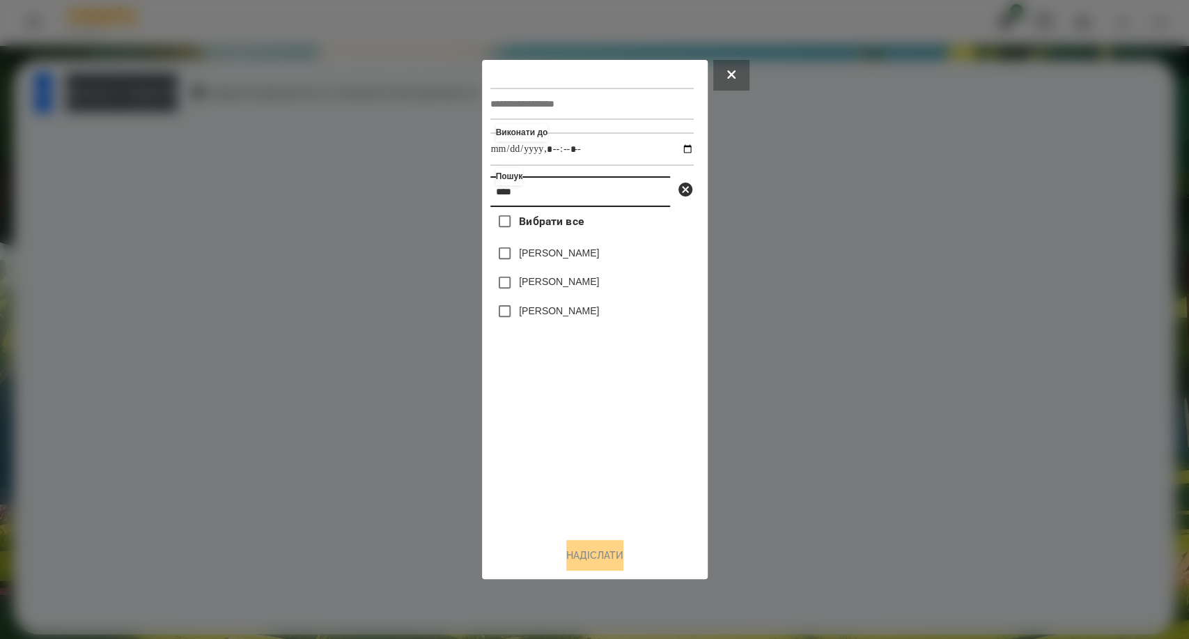
type input "****"
click at [593, 563] on button "Надіслати" at bounding box center [594, 555] width 57 height 31
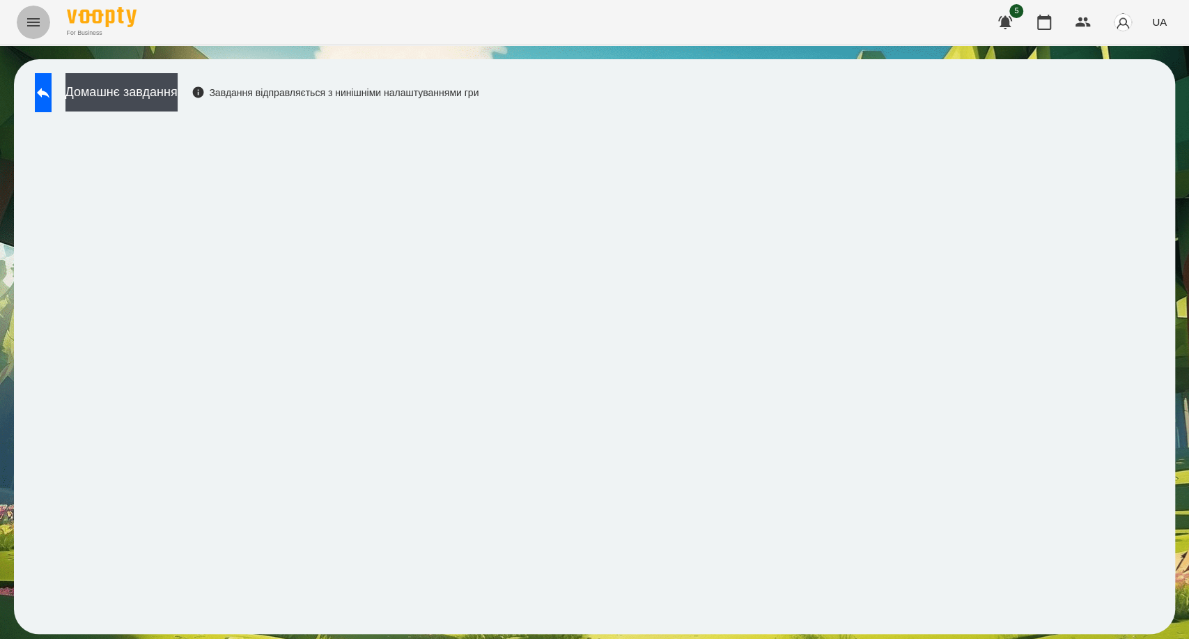
click at [31, 22] on icon "Menu" at bounding box center [33, 22] width 13 height 8
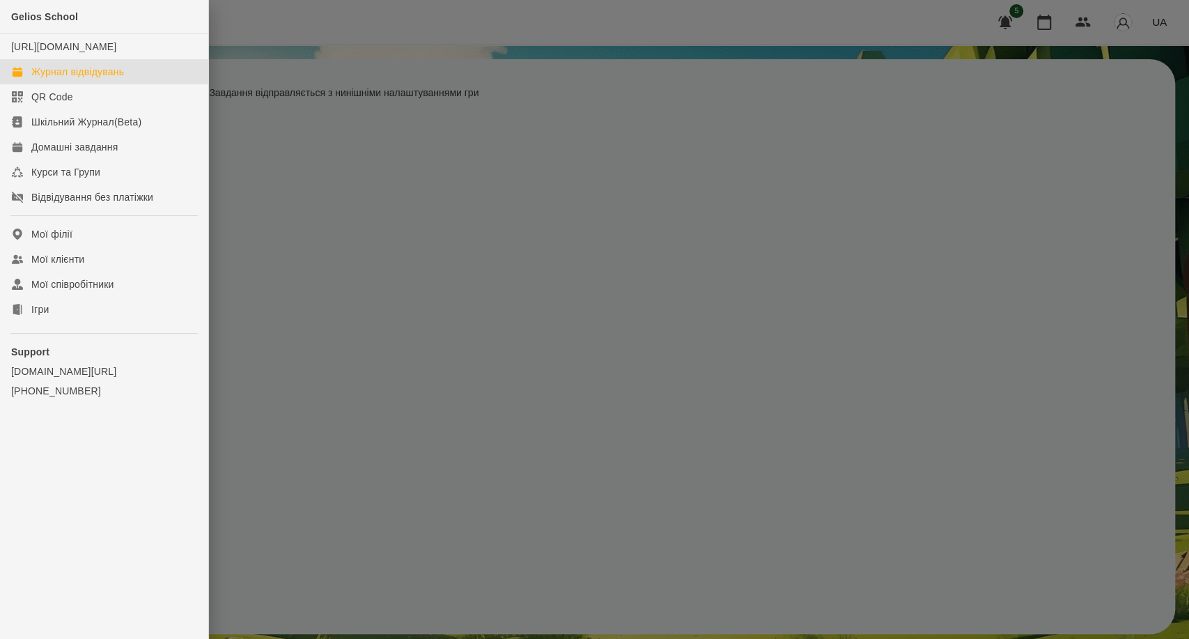
click at [51, 79] on div "Журнал відвідувань" at bounding box center [77, 72] width 93 height 14
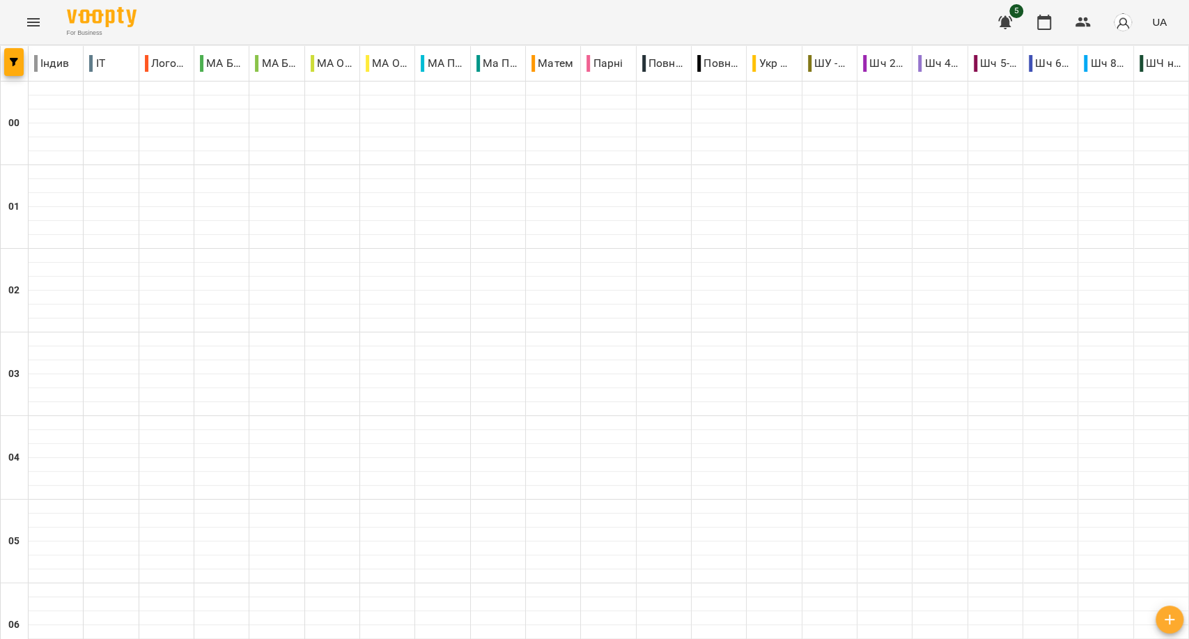
scroll to position [1457, 0]
type input "**********"
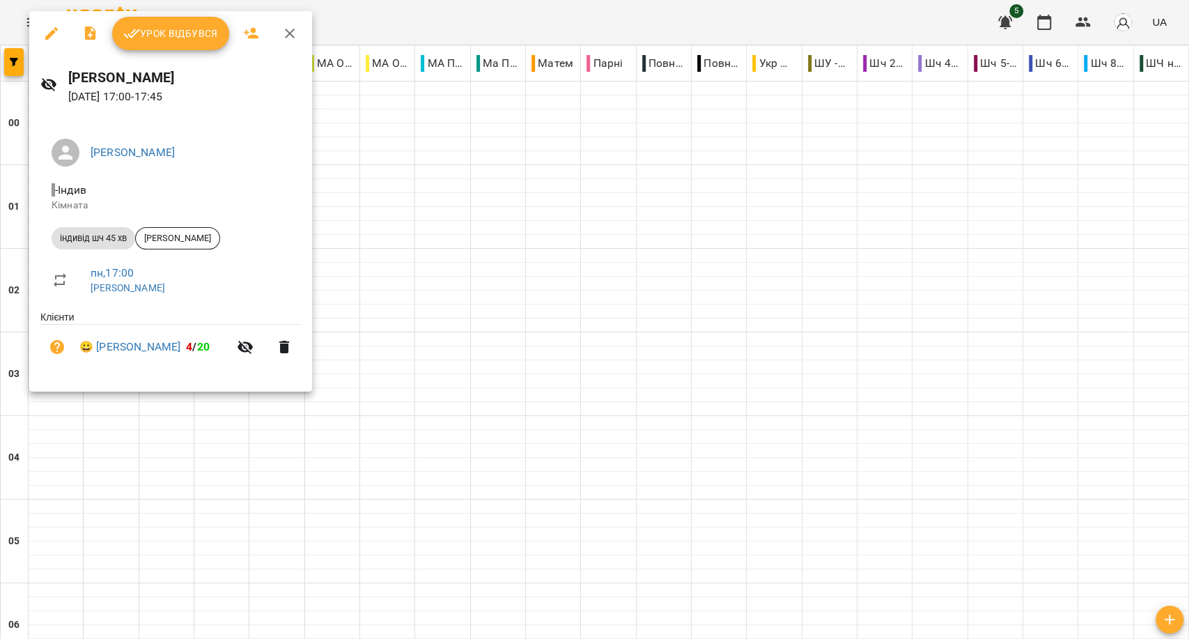
click at [171, 33] on span "Урок відбувся" at bounding box center [170, 33] width 95 height 17
